Goal: Information Seeking & Learning: Learn about a topic

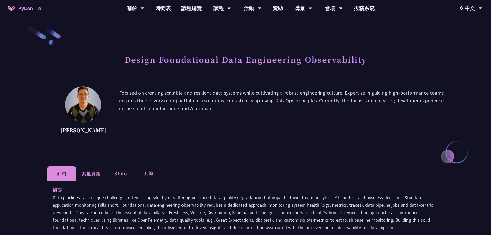
scroll to position [129, 0]
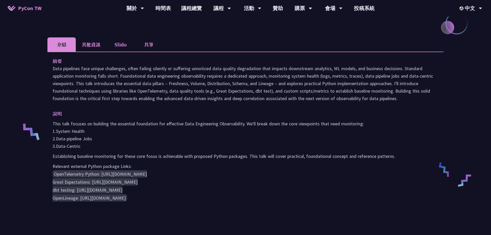
click at [120, 47] on li "Slido" at bounding box center [120, 44] width 28 height 14
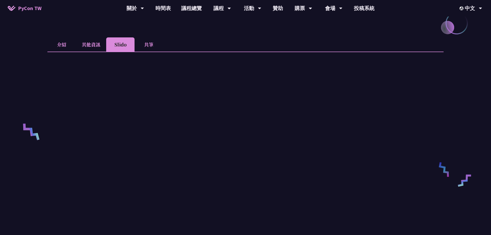
click at [94, 47] on li "其他資訊" at bounding box center [91, 44] width 30 height 14
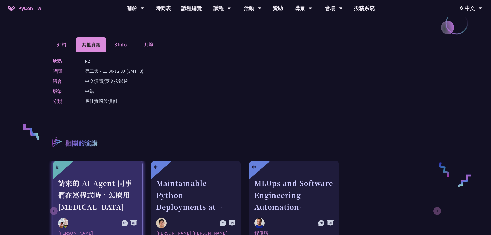
scroll to position [232, 0]
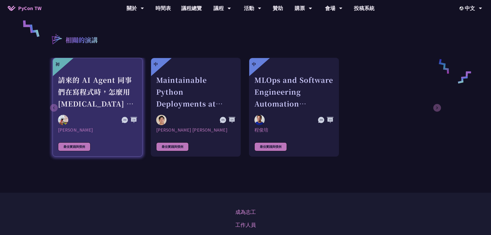
click at [62, 122] on img at bounding box center [63, 120] width 10 height 10
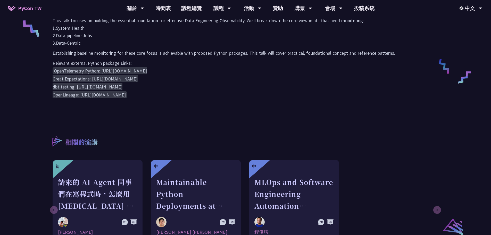
scroll to position [283, 0]
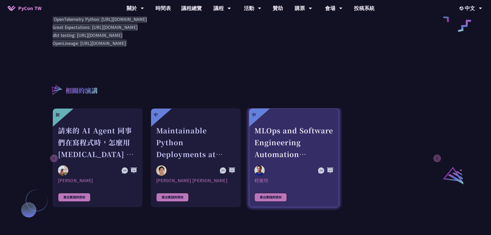
click at [303, 131] on div "MLOps and Software Engineering Automation Challenges in Production" at bounding box center [293, 142] width 79 height 36
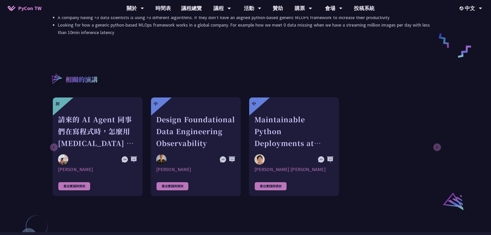
scroll to position [129, 0]
